Goal: Communication & Community: Share content

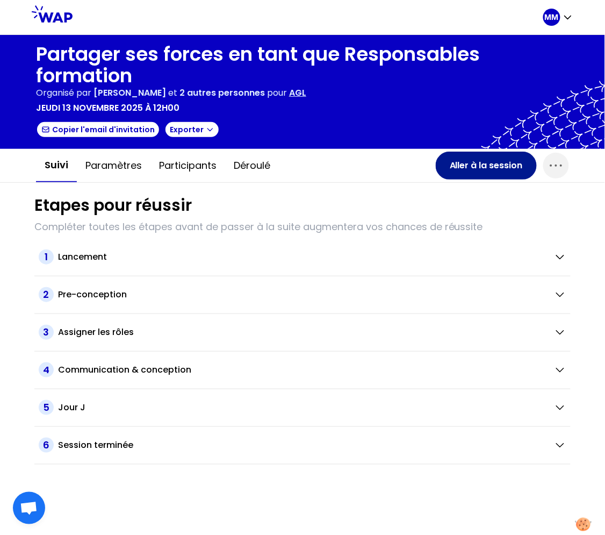
click at [470, 166] on button "Aller à la session" at bounding box center [486, 166] width 101 height 28
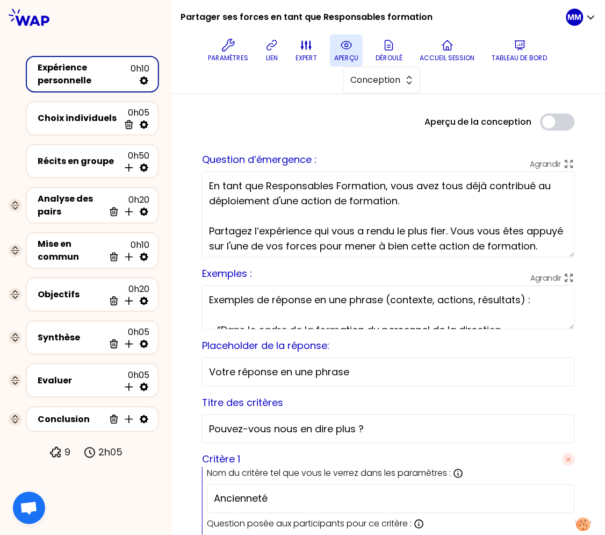
click at [342, 42] on icon at bounding box center [346, 45] width 10 height 8
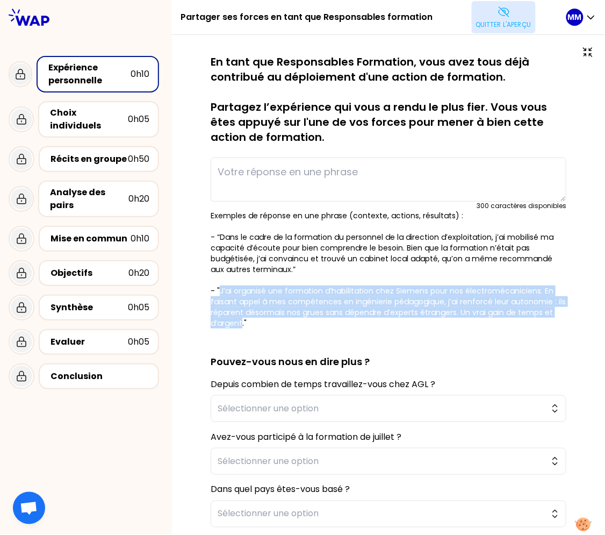
drag, startPoint x: 218, startPoint y: 290, endPoint x: 298, endPoint y: 336, distance: 92.7
click at [251, 323] on p "Exemples de réponse en une phrase (contexte, actions, résultats) : - “Dans le c…" at bounding box center [389, 269] width 356 height 118
drag, startPoint x: 307, startPoint y: 332, endPoint x: 312, endPoint y: 337, distance: 7.2
click at [307, 332] on div at bounding box center [301, 342] width 102 height 21
click at [330, 335] on div at bounding box center [301, 342] width 102 height 21
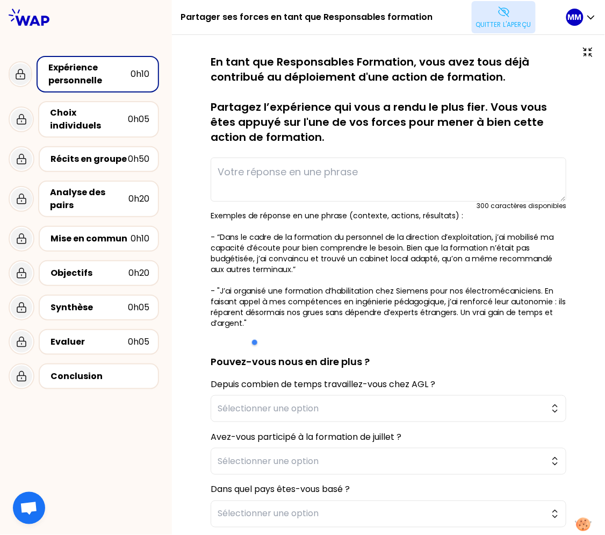
click at [328, 321] on p "Exemples de réponse en une phrase (contexte, actions, résultats) : - “Dans le c…" at bounding box center [389, 269] width 356 height 118
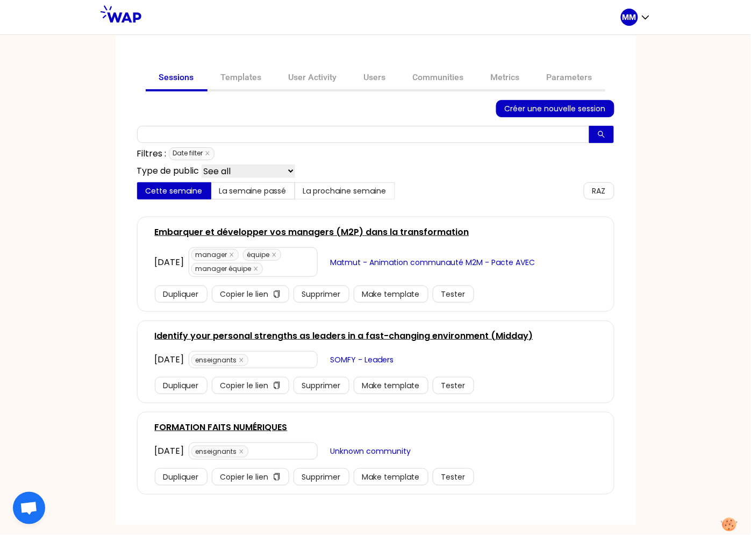
drag, startPoint x: 371, startPoint y: 76, endPoint x: 356, endPoint y: 92, distance: 22.4
click at [371, 76] on link "Users" at bounding box center [374, 79] width 49 height 26
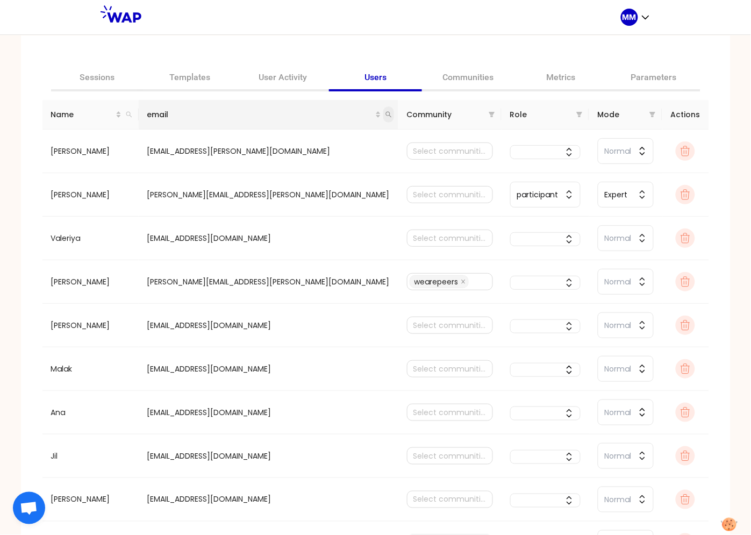
click at [326, 114] on th "email" at bounding box center [269, 115] width 260 height 30
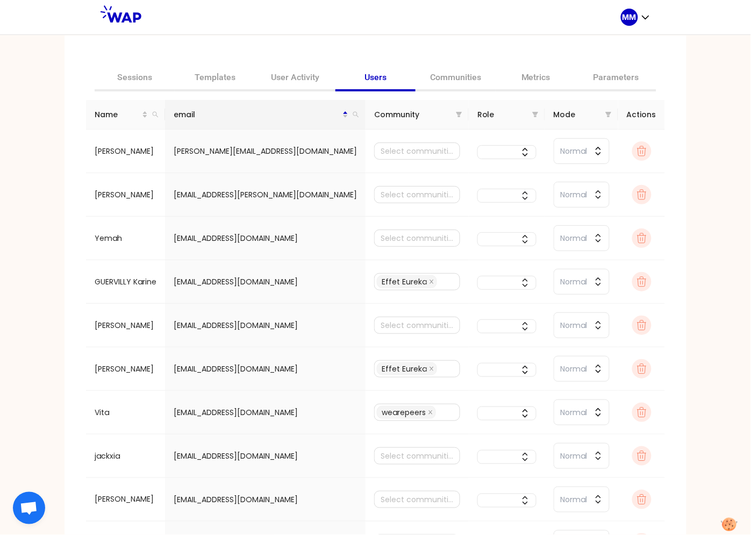
click at [318, 116] on div "email" at bounding box center [265, 115] width 183 height 12
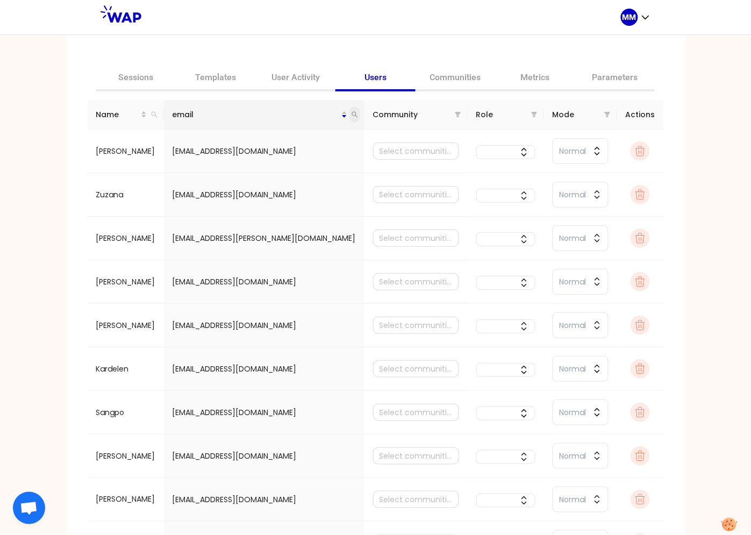
click at [351, 113] on icon "search" at bounding box center [354, 114] width 6 height 6
type input "agnes"
click at [250, 156] on icon "search" at bounding box center [251, 157] width 8 height 8
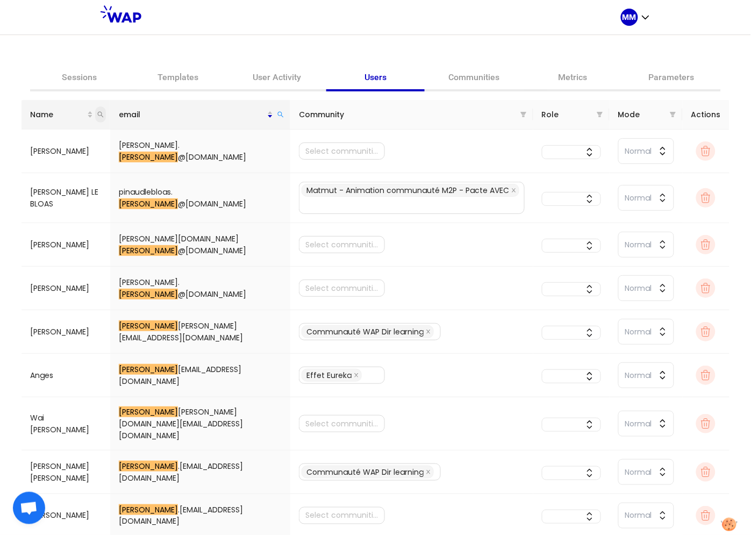
click at [97, 113] on icon "search" at bounding box center [100, 114] width 6 height 6
click at [123, 135] on input "agnes.ventroux" at bounding box center [139, 136] width 101 height 17
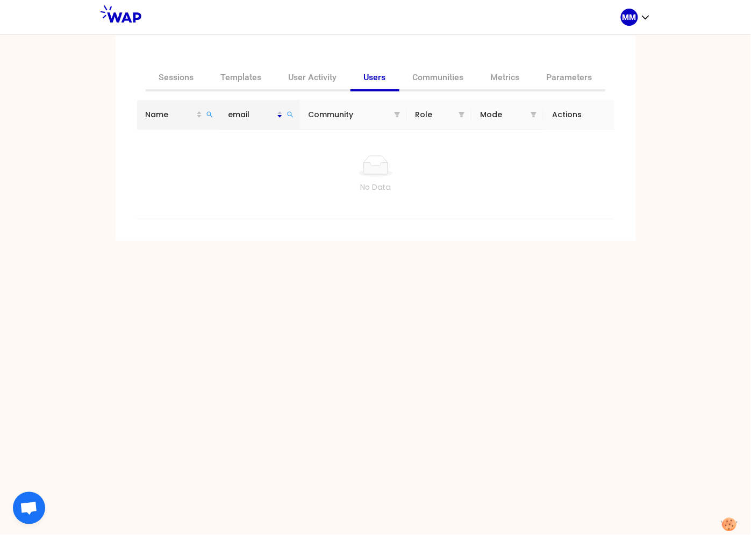
drag, startPoint x: 212, startPoint y: 113, endPoint x: 201, endPoint y: 124, distance: 15.2
click at [212, 113] on icon "search" at bounding box center [209, 114] width 6 height 6
click at [129, 139] on input "agnes ventroux" at bounding box center [161, 136] width 101 height 17
type input "ventroux"
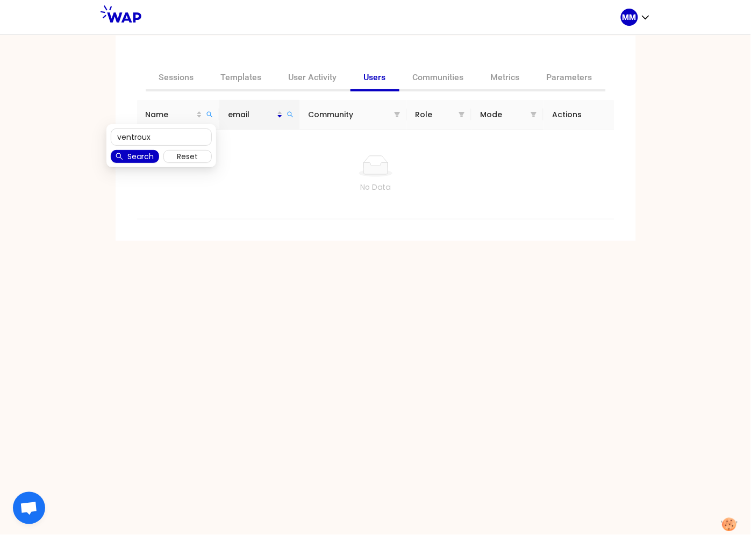
click at [141, 153] on span "Search" at bounding box center [140, 156] width 26 height 12
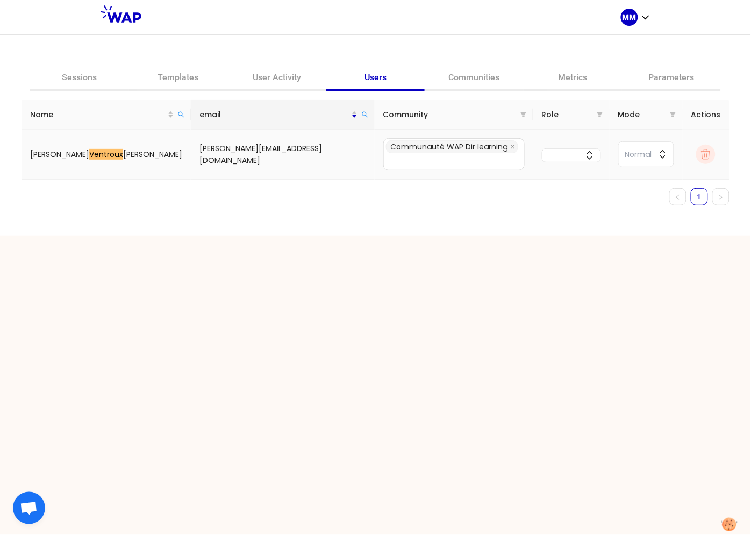
click at [247, 154] on td "agnes.ventroux@aglgroup.com" at bounding box center [283, 154] width 184 height 50
copy tr "agnes.ventroux@aglgroup.com Communauté WAP Dir learning"
click at [282, 77] on link "User Activity" at bounding box center [276, 79] width 99 height 26
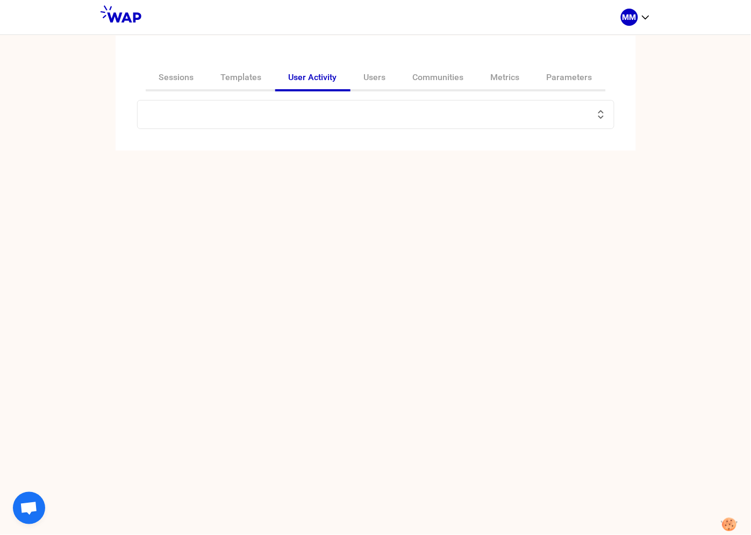
click at [178, 125] on div at bounding box center [375, 114] width 477 height 29
click at [181, 116] on input "text" at bounding box center [369, 114] width 450 height 15
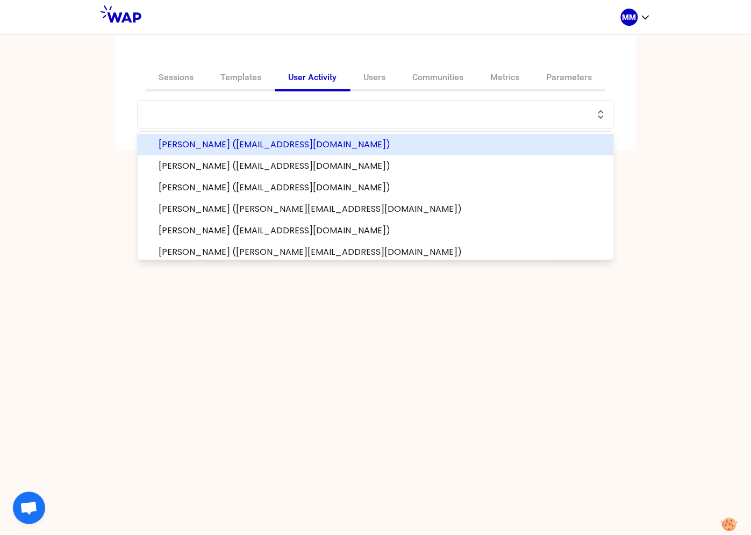
paste input "agnes.ventroux@aglgroup.com"
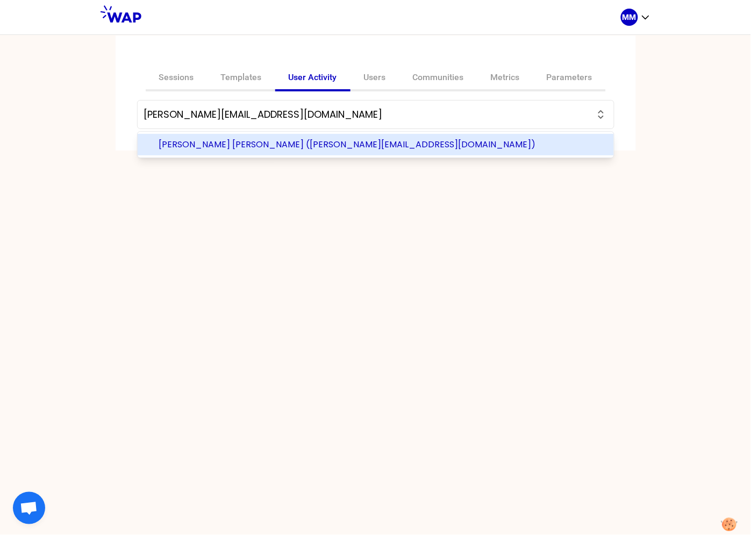
click at [199, 142] on span "Agnès Ventroux Lopes (agnes.ventroux@aglgroup.com)" at bounding box center [382, 144] width 446 height 13
type input "Agnès Ventroux Lopes (agnes.ventroux@aglgroup.com)"
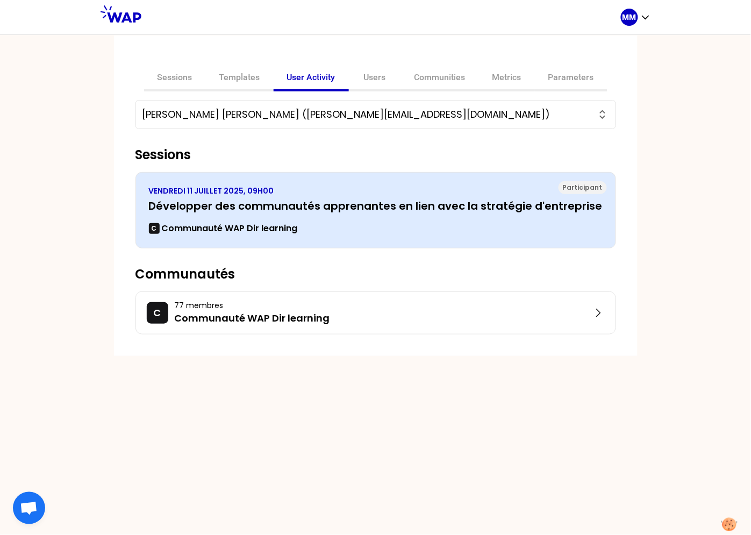
click at [231, 210] on h3 "Développer des communautés apprenantes en lien avec la stratégie d'entreprise" at bounding box center [375, 205] width 453 height 15
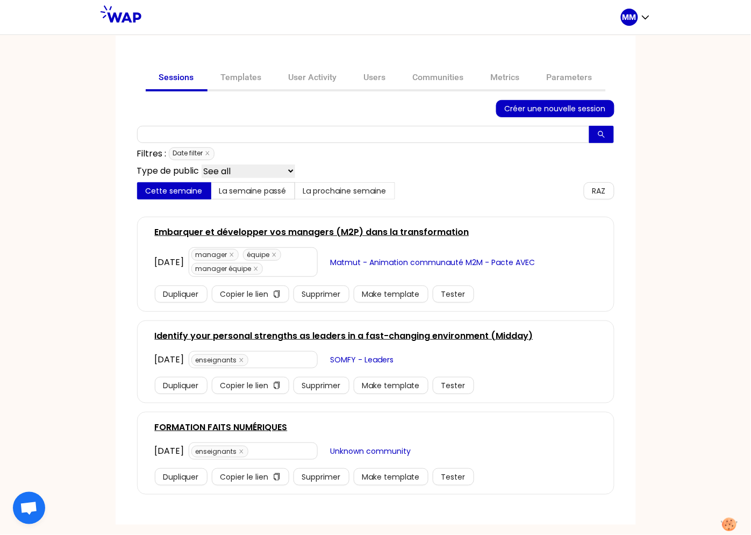
click at [260, 228] on link "Embarquer et développer vos managers (M2P) dans la transformation" at bounding box center [312, 232] width 314 height 13
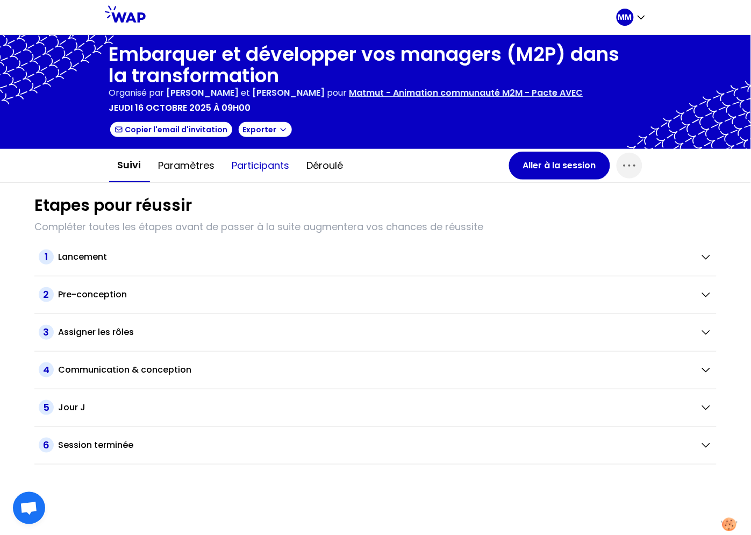
click at [267, 163] on button "Participants" at bounding box center [261, 165] width 75 height 32
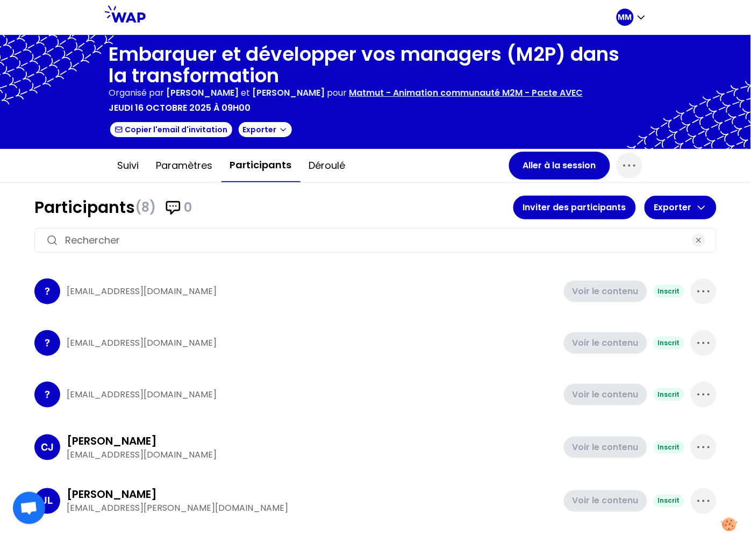
click at [387, 239] on input at bounding box center [375, 240] width 621 height 15
paste input "roche.stephane@matmut.fr jover.jeremie@matmut.fr hedou.gladys@matmut.fr"
type input "roche.stephane@matmut.fr jover.jeremie@matmut.fr hedou.gladys@matmut.fr"
click at [573, 209] on button "Inviter des participants" at bounding box center [574, 208] width 123 height 24
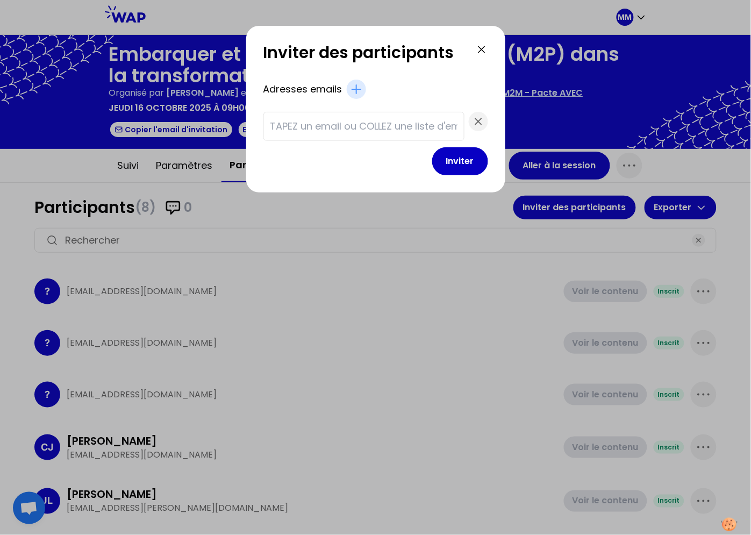
click at [380, 131] on input "text" at bounding box center [363, 126] width 187 height 15
paste input "roche.stephane@matmut.fr jover.jeremie@matmut.fr hedou.gladys@matmut.fr"
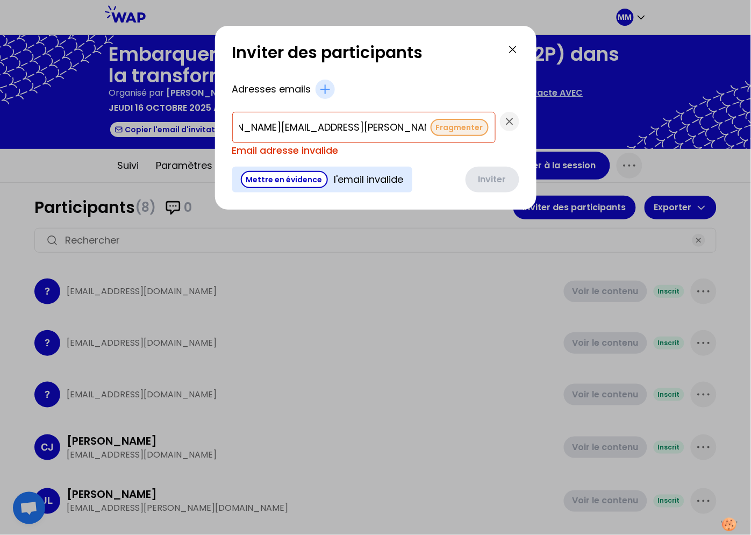
click at [430, 127] on button "Fragmenter" at bounding box center [459, 127] width 58 height 17
type input "hedou.gladys@matmut.fr"
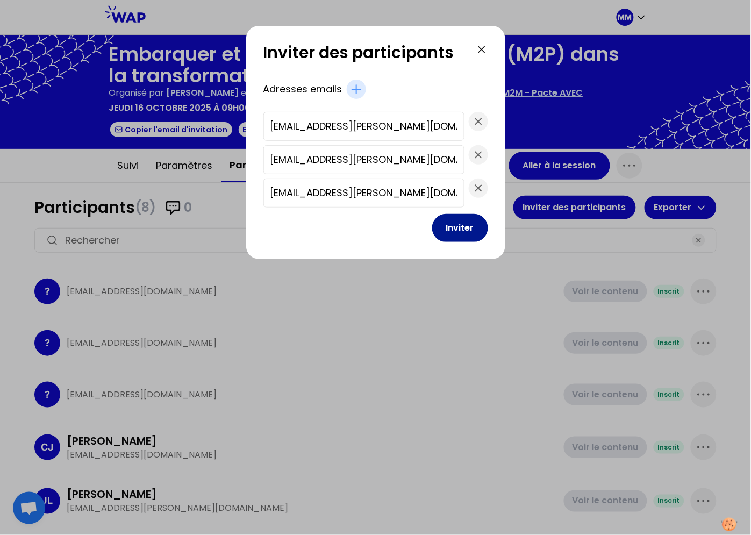
click at [459, 224] on button "Inviter" at bounding box center [460, 228] width 56 height 28
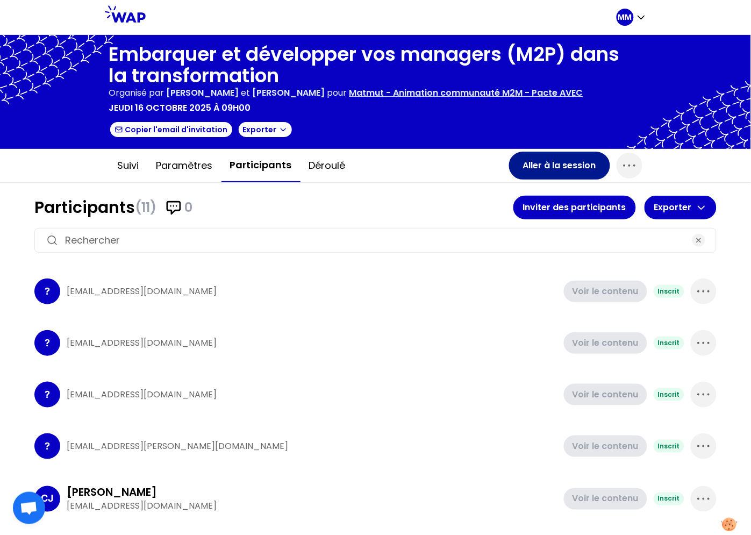
click at [524, 167] on button "Aller à la session" at bounding box center [559, 166] width 101 height 28
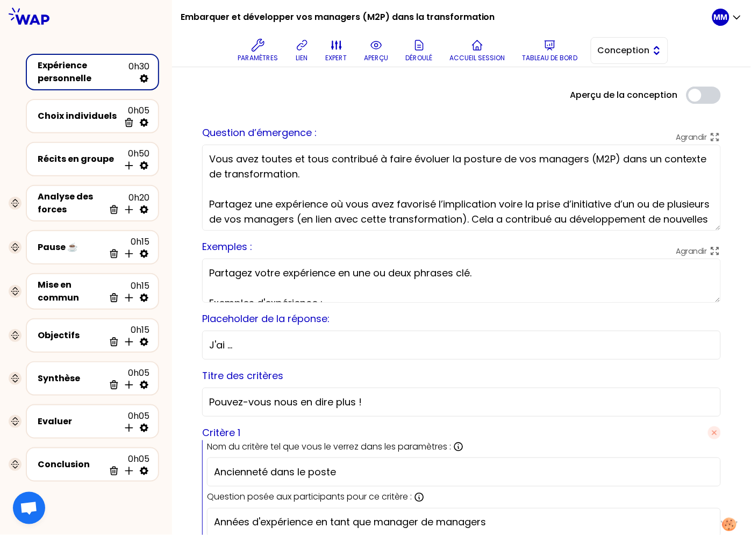
drag, startPoint x: 618, startPoint y: 51, endPoint x: 615, endPoint y: 63, distance: 12.3
click at [618, 51] on span "Conception" at bounding box center [621, 50] width 48 height 13
click at [611, 90] on li "Facilitation" at bounding box center [629, 94] width 76 height 17
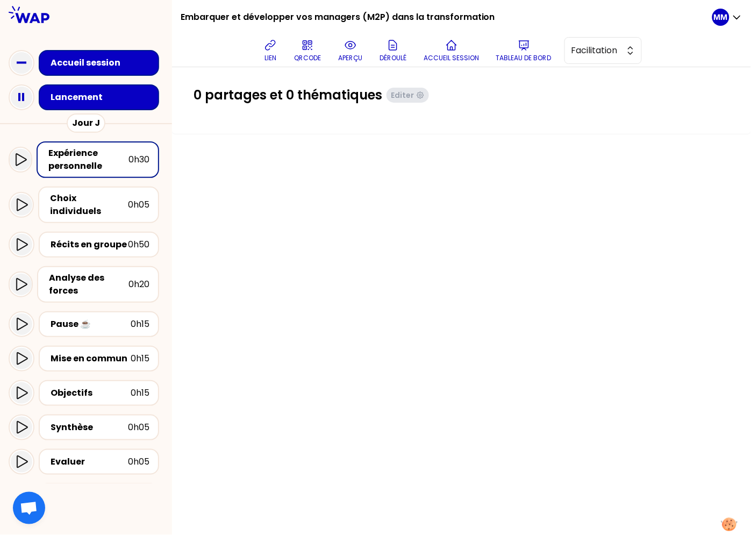
click at [69, 99] on div "Lancement" at bounding box center [102, 97] width 103 height 13
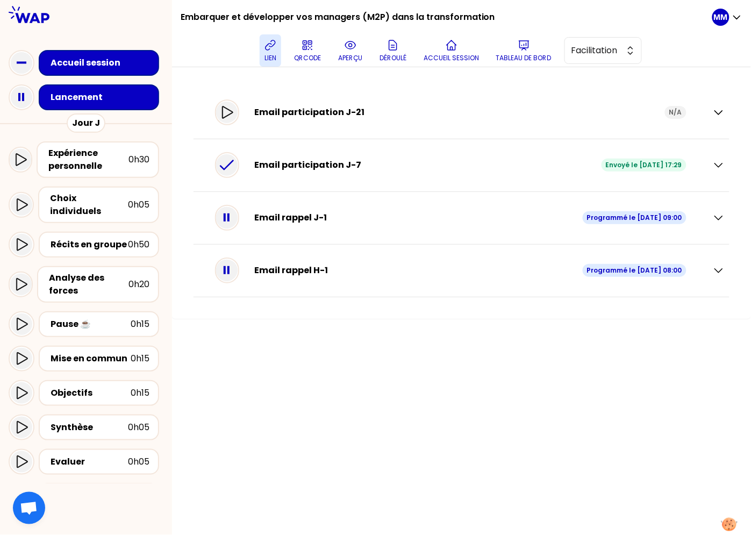
click at [277, 48] on icon at bounding box center [270, 45] width 13 height 13
